Goal: Entertainment & Leisure: Browse casually

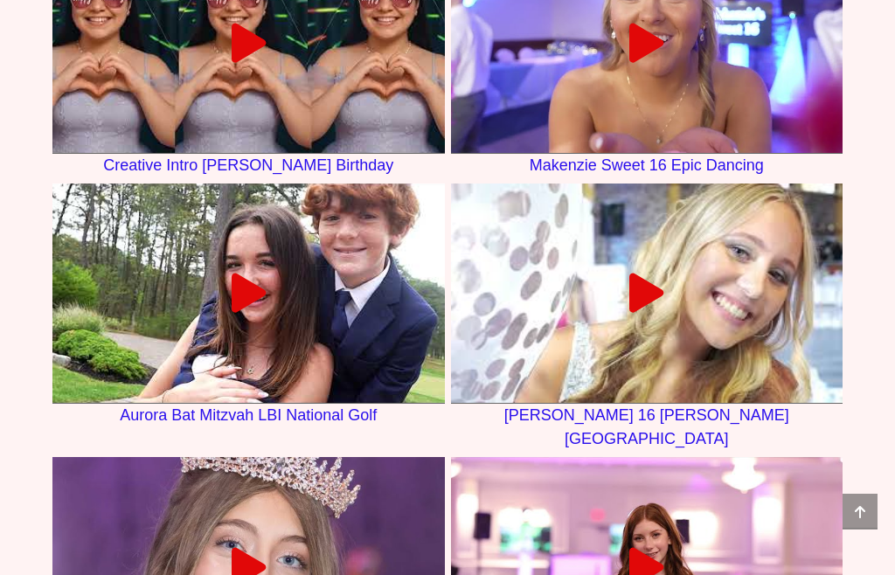
scroll to position [2470, 0]
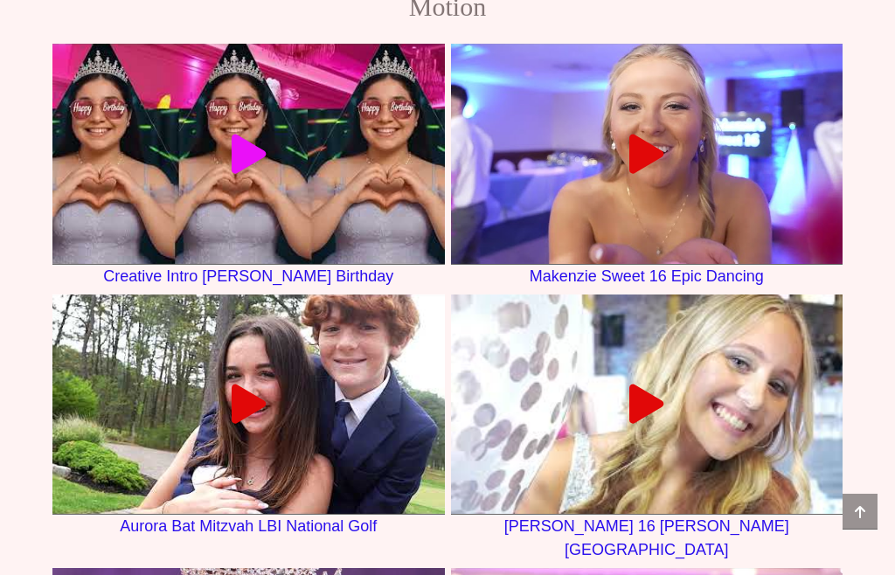
click at [263, 173] on icon at bounding box center [248, 153] width 39 height 39
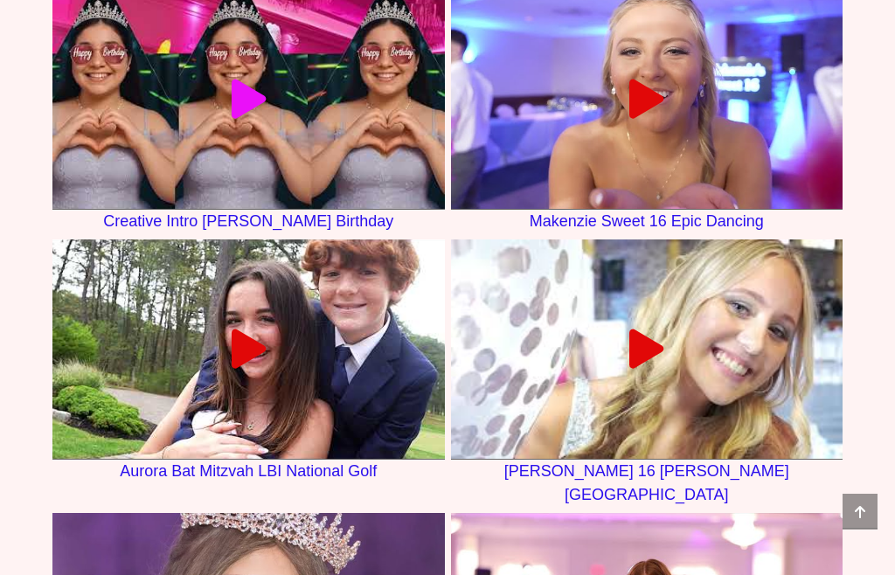
scroll to position [2525, 0]
click at [655, 118] on icon at bounding box center [645, 98] width 39 height 39
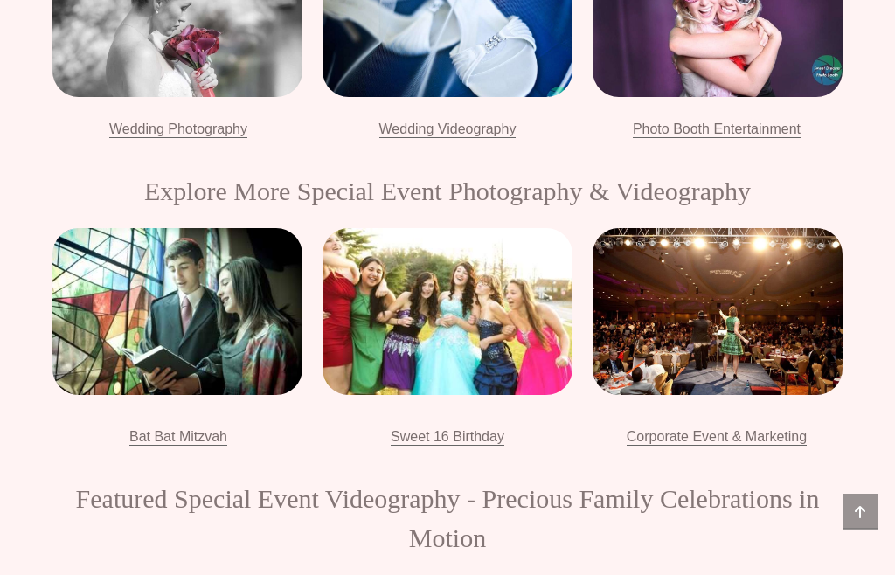
scroll to position [1939, 0]
click at [735, 395] on div at bounding box center [717, 311] width 250 height 167
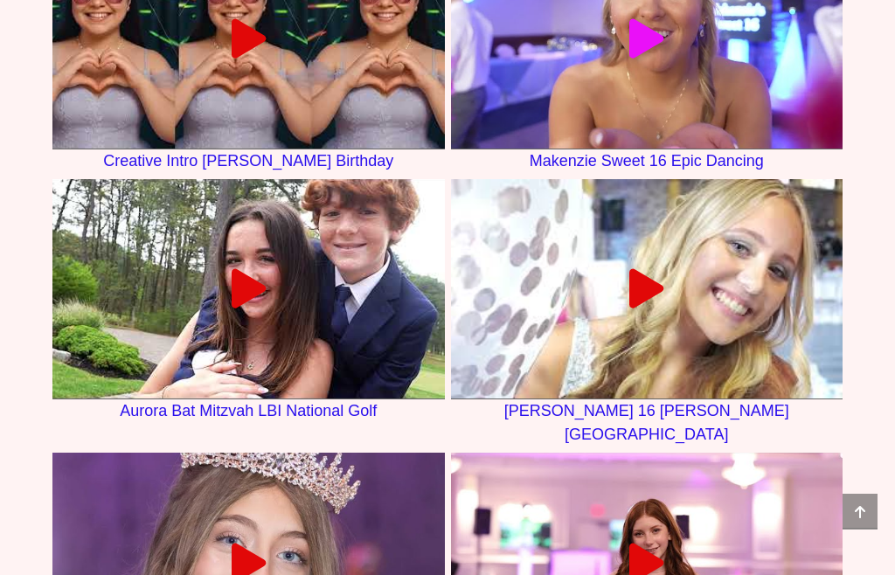
scroll to position [2586, 0]
click at [252, 308] on icon at bounding box center [248, 288] width 39 height 39
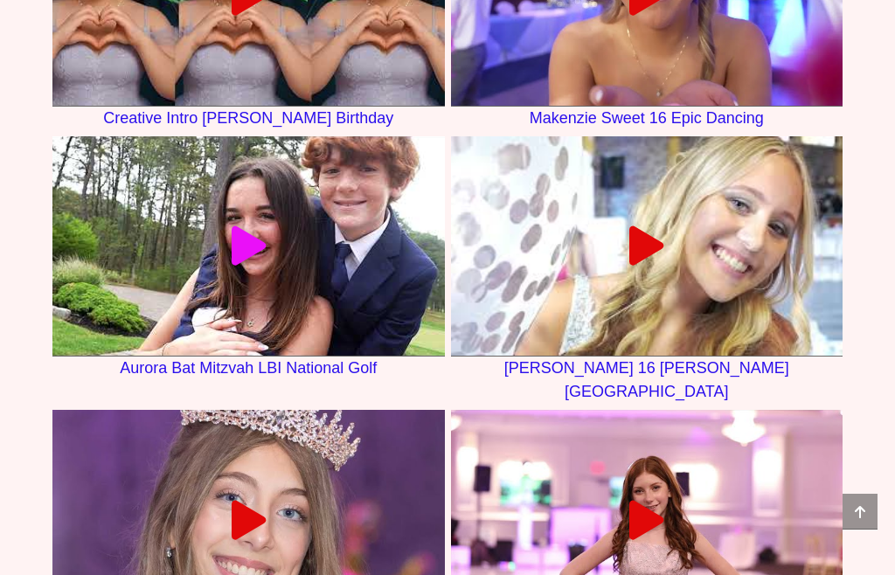
scroll to position [2636, 0]
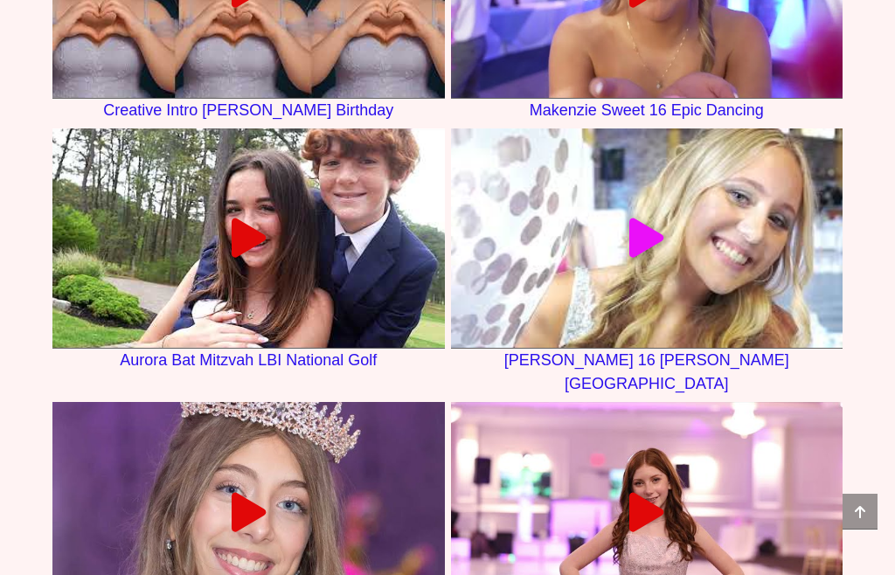
click at [644, 258] on icon at bounding box center [645, 237] width 39 height 39
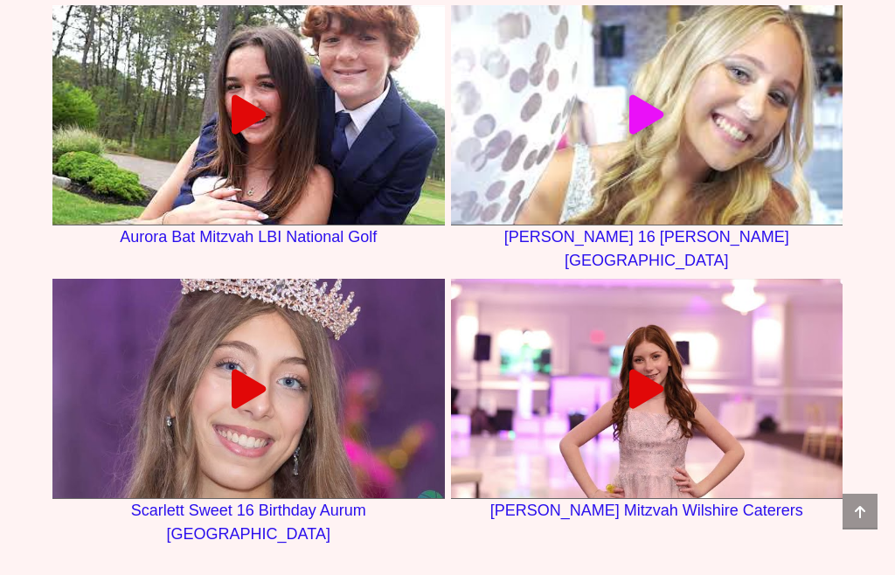
scroll to position [2760, 0]
click at [294, 408] on div at bounding box center [248, 388] width 392 height 39
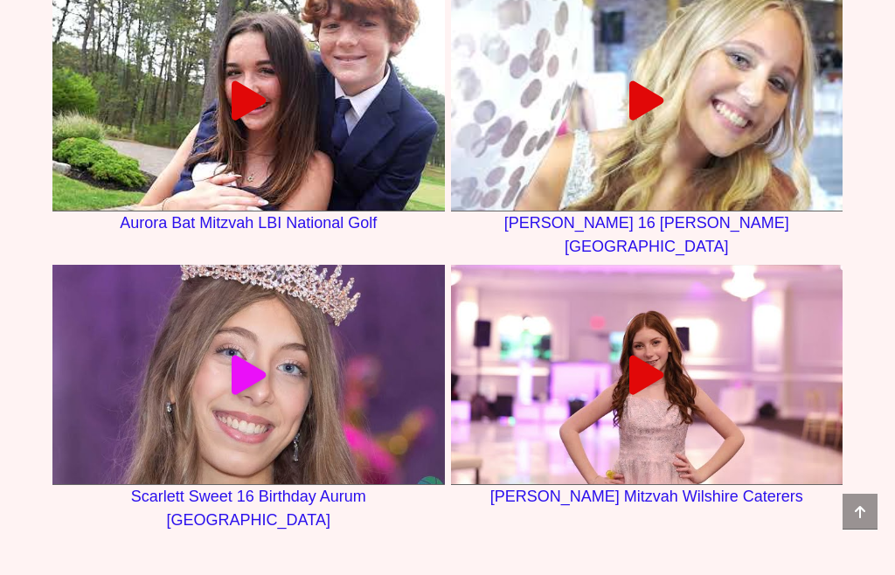
scroll to position [2769, 0]
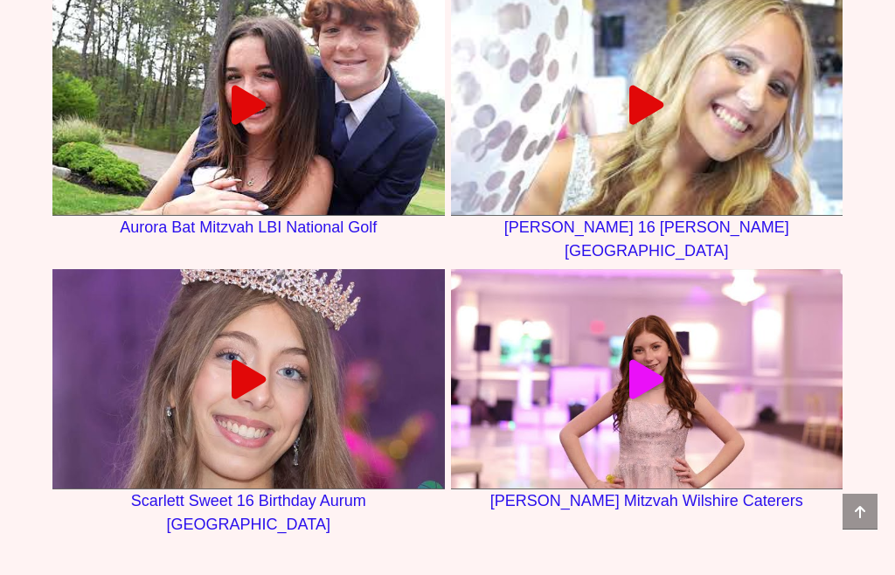
click at [647, 398] on icon at bounding box center [645, 378] width 39 height 39
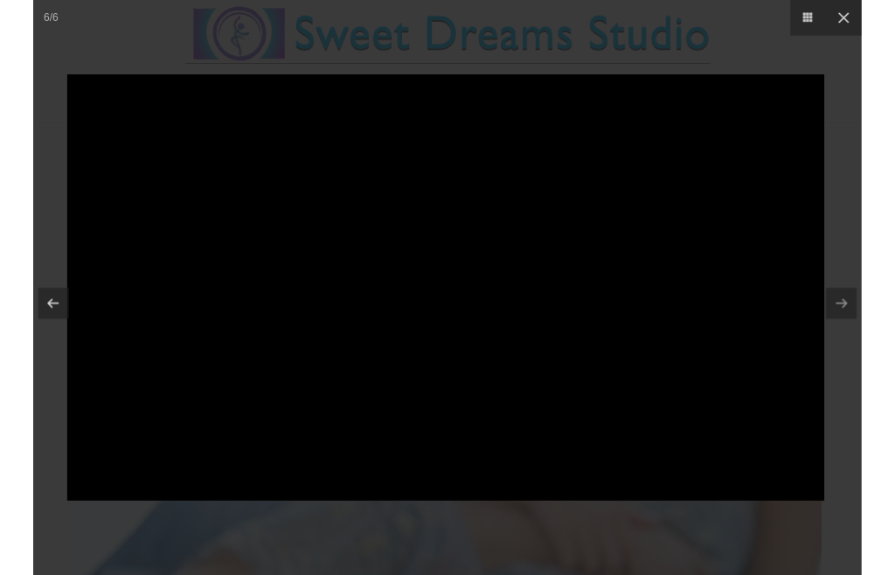
scroll to position [2769, 0]
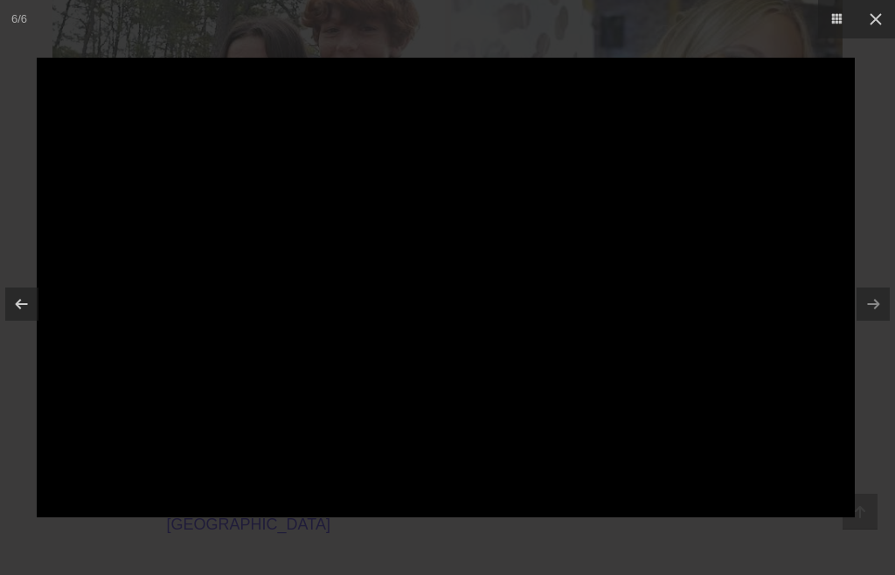
click at [874, 23] on icon at bounding box center [875, 19] width 21 height 21
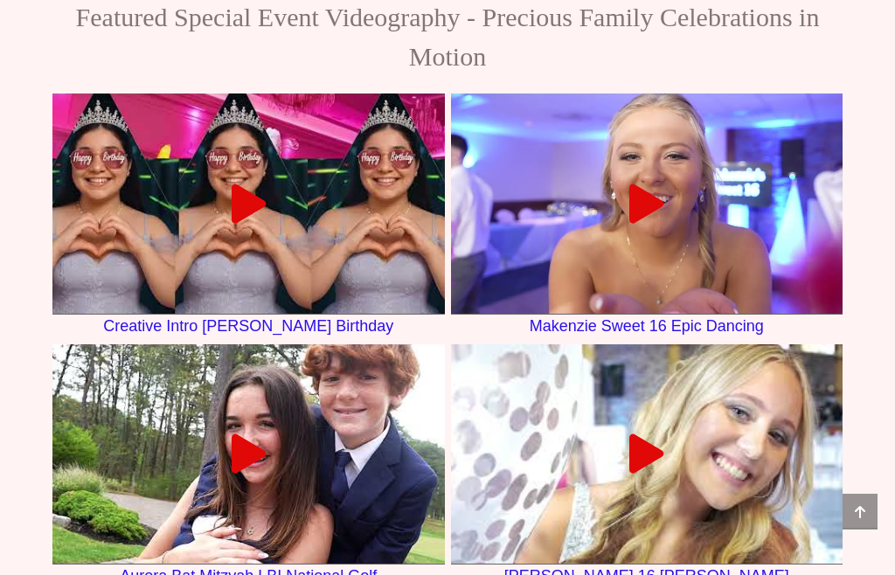
scroll to position [2408, 0]
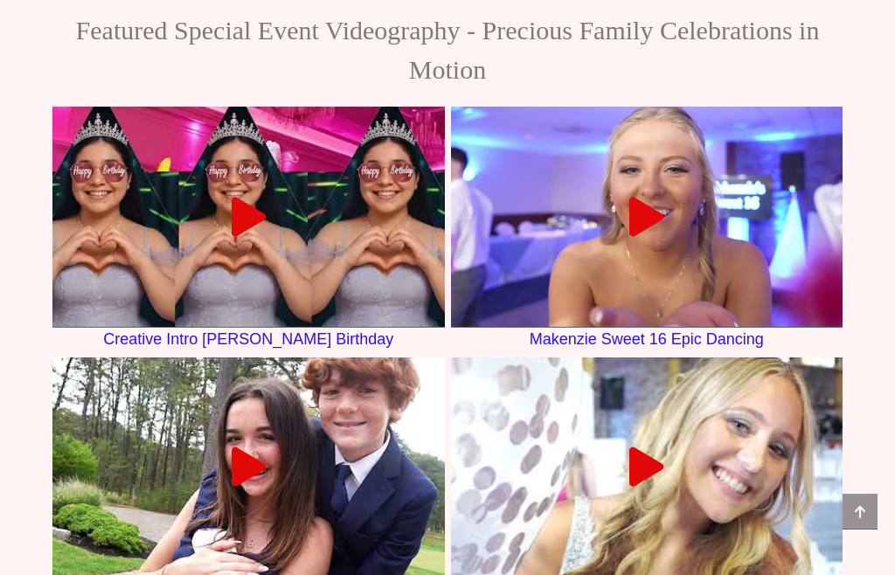
click at [259, 236] on icon at bounding box center [248, 216] width 39 height 39
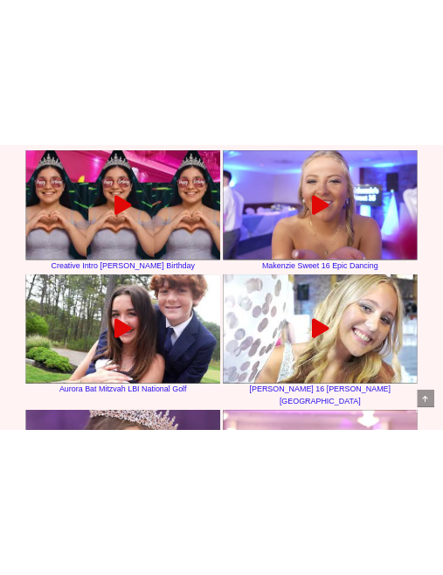
scroll to position [3873, 0]
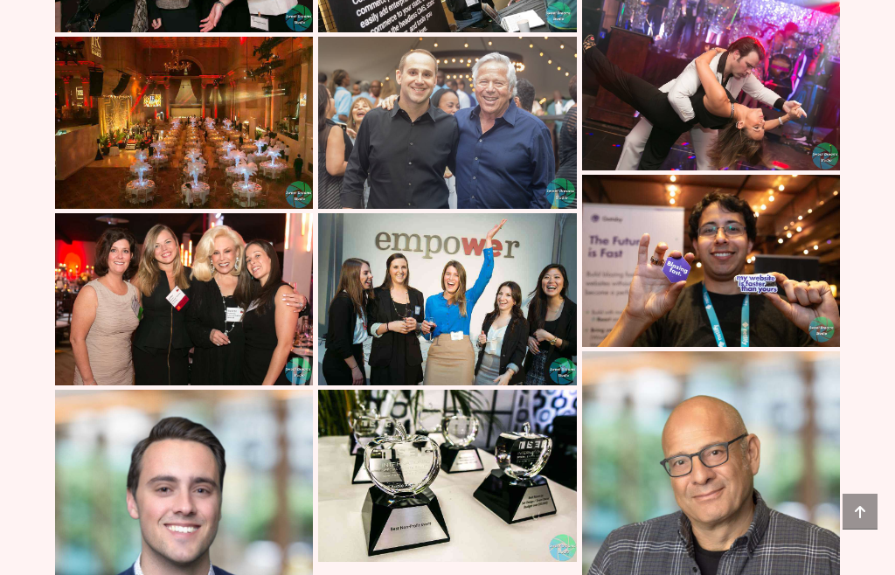
scroll to position [7358, 0]
